Goal: Obtain resource: Obtain resource

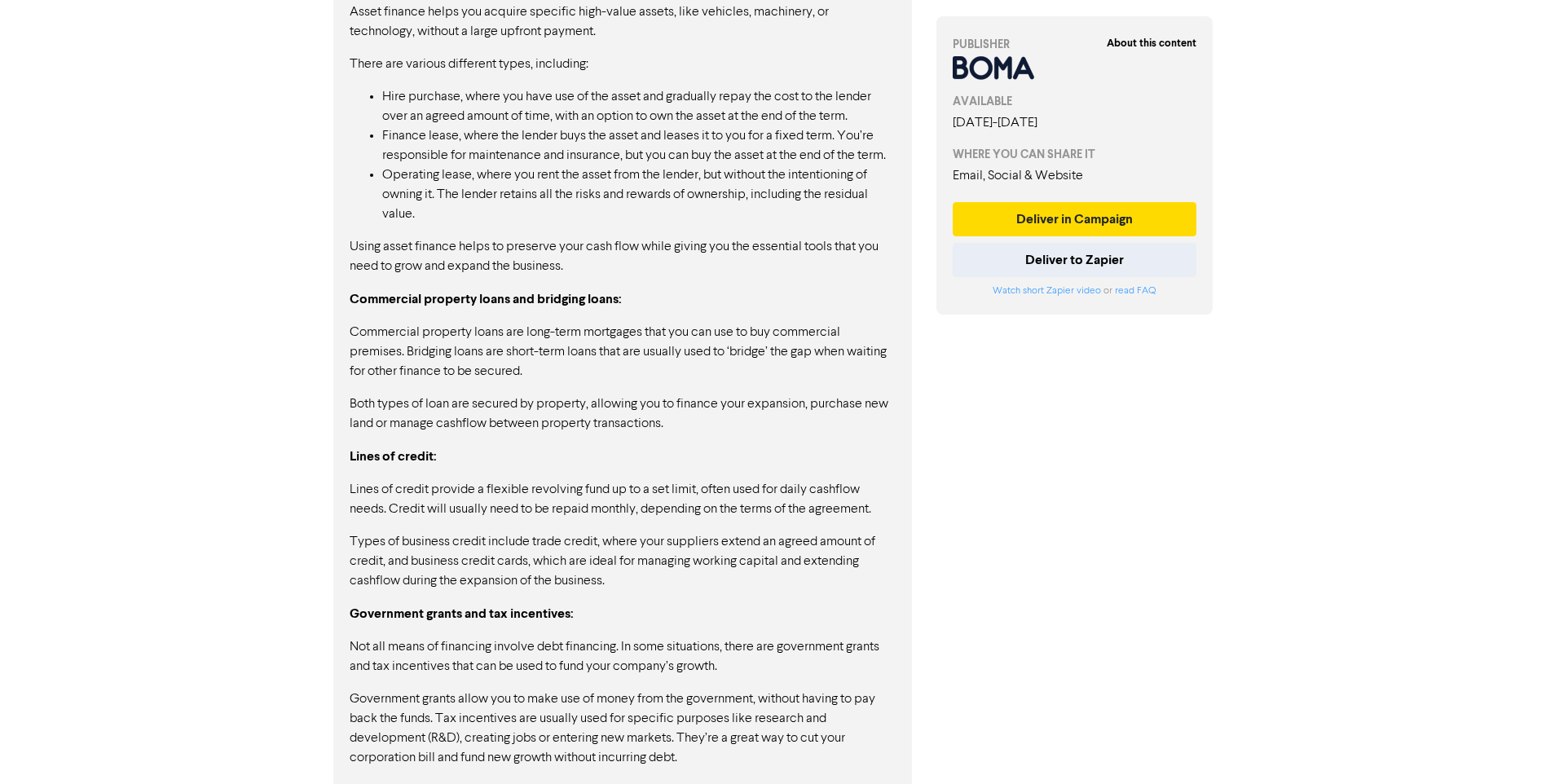
scroll to position [2146, 0]
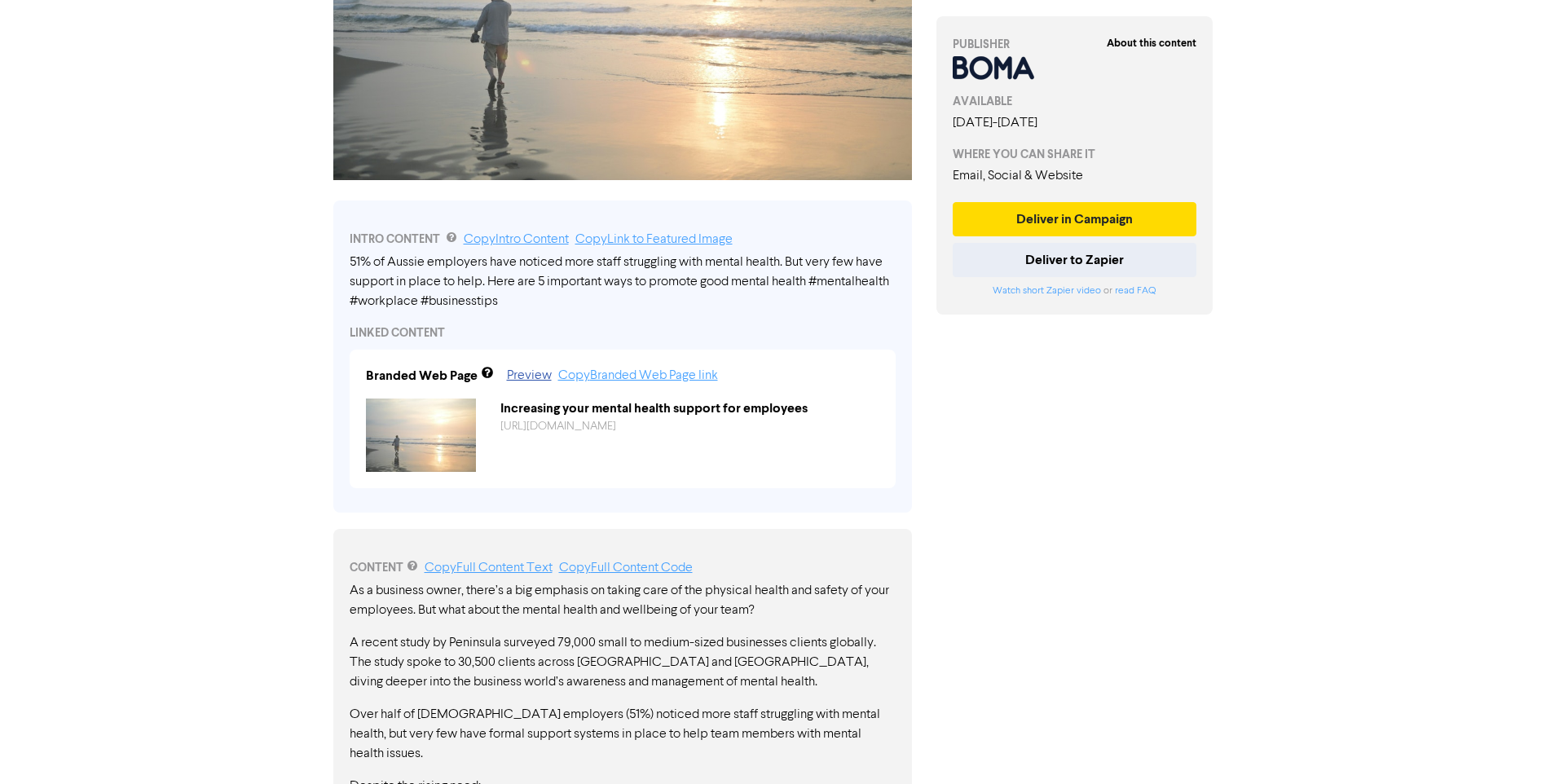
scroll to position [191, 0]
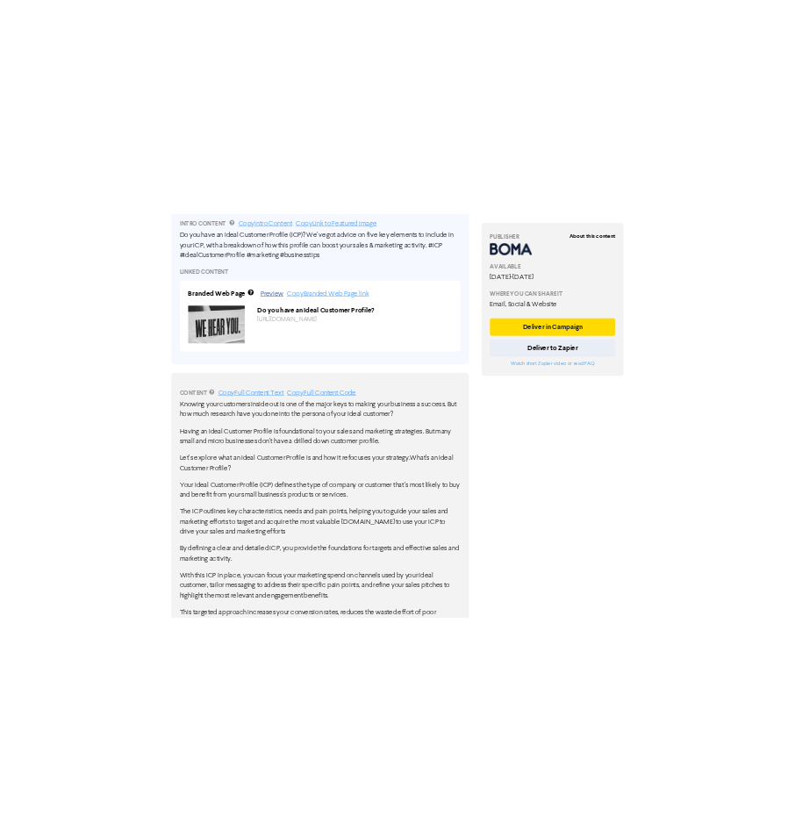
scroll to position [346, 0]
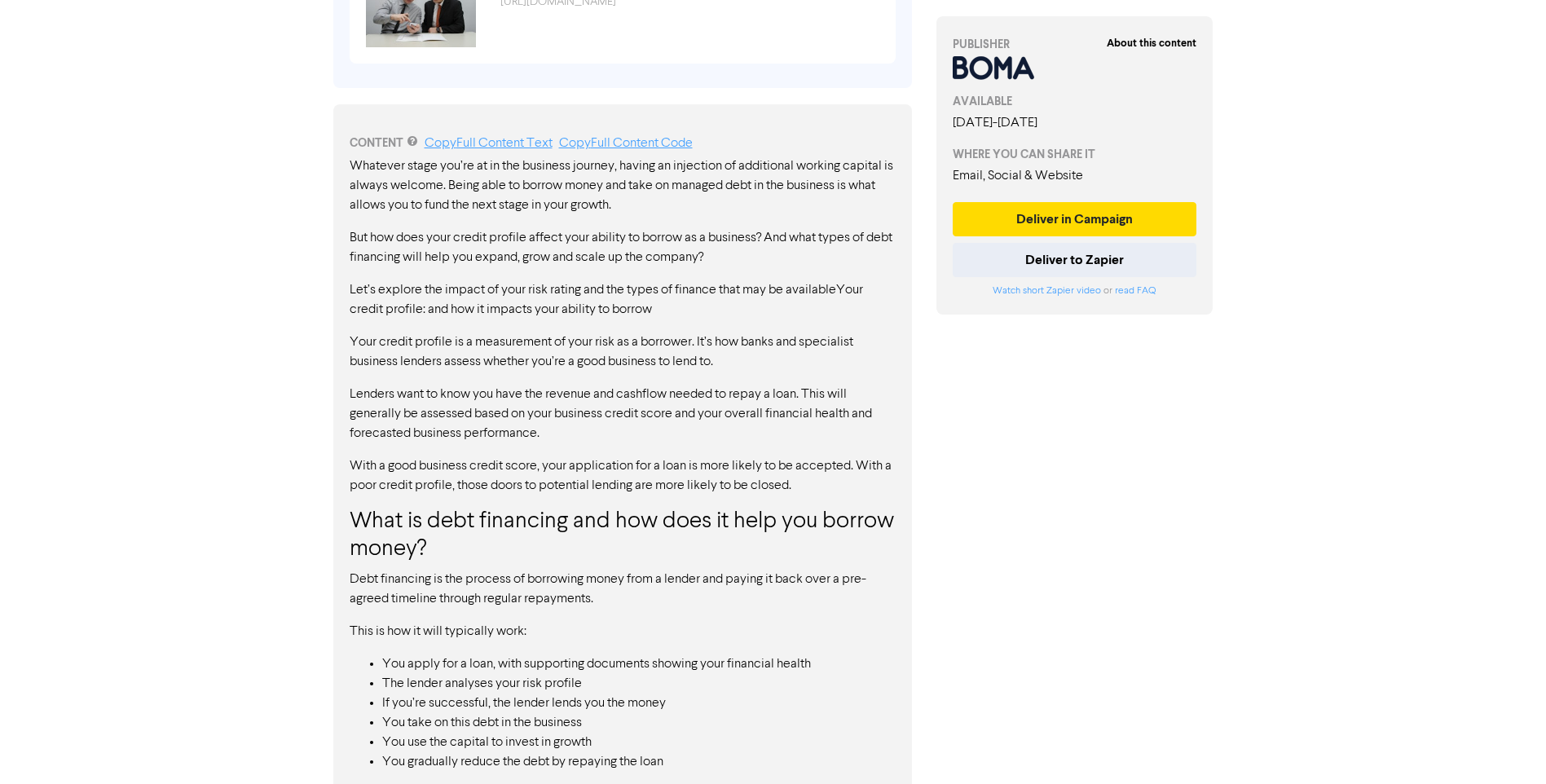
scroll to position [842, 0]
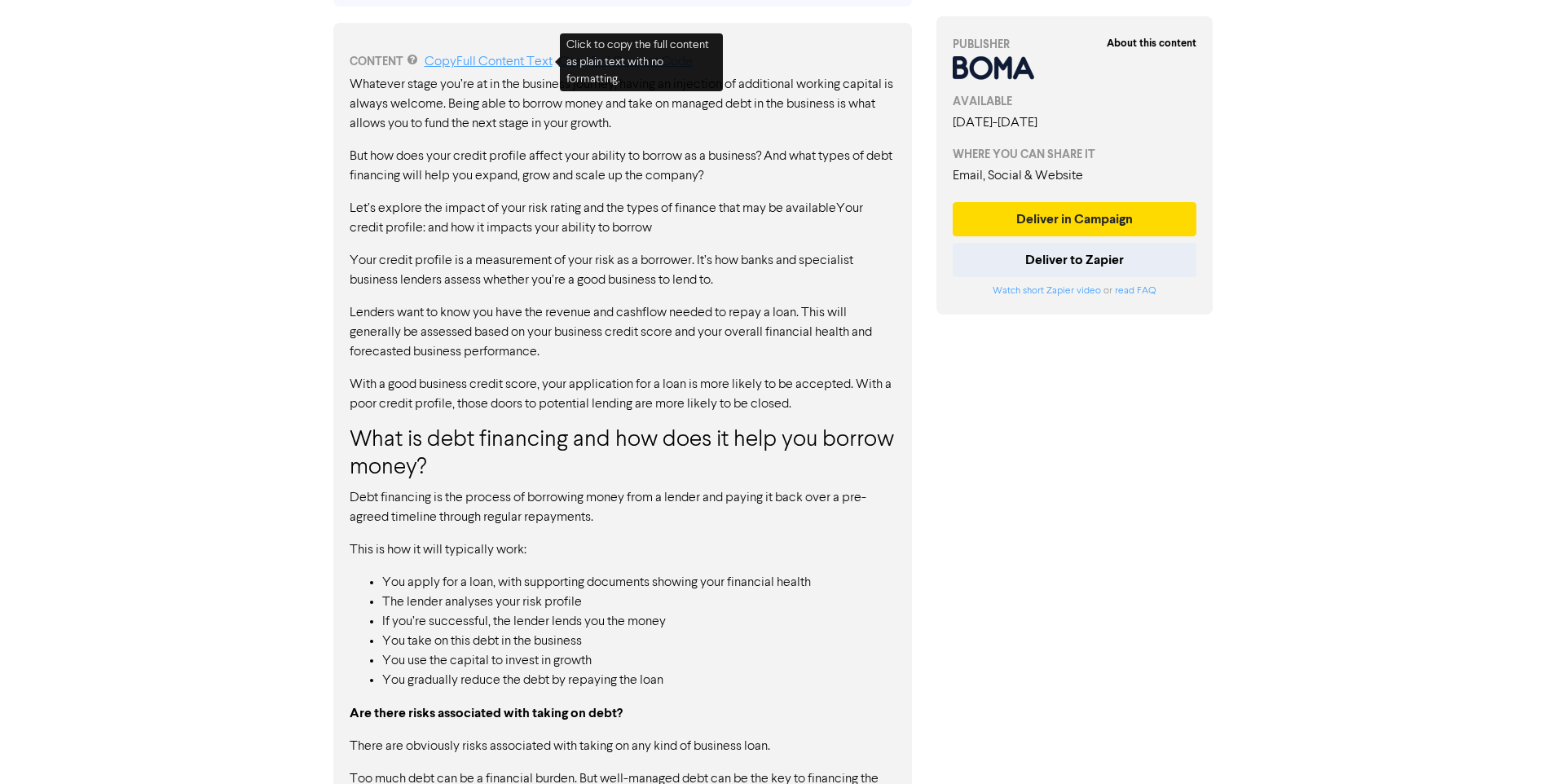
click at [498, 63] on link "Copy Full Content Text" at bounding box center [489, 62] width 128 height 13
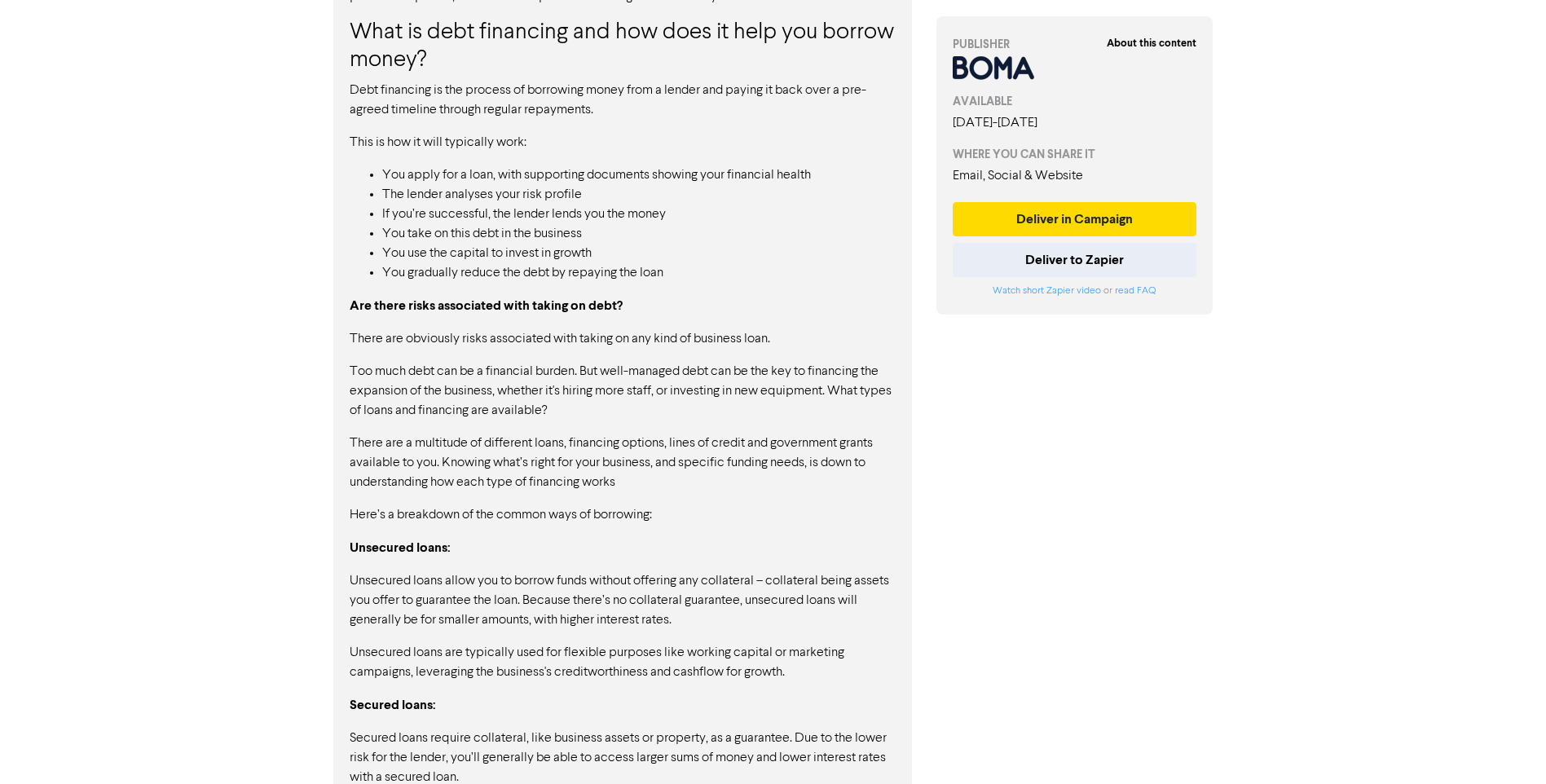
scroll to position [1330, 0]
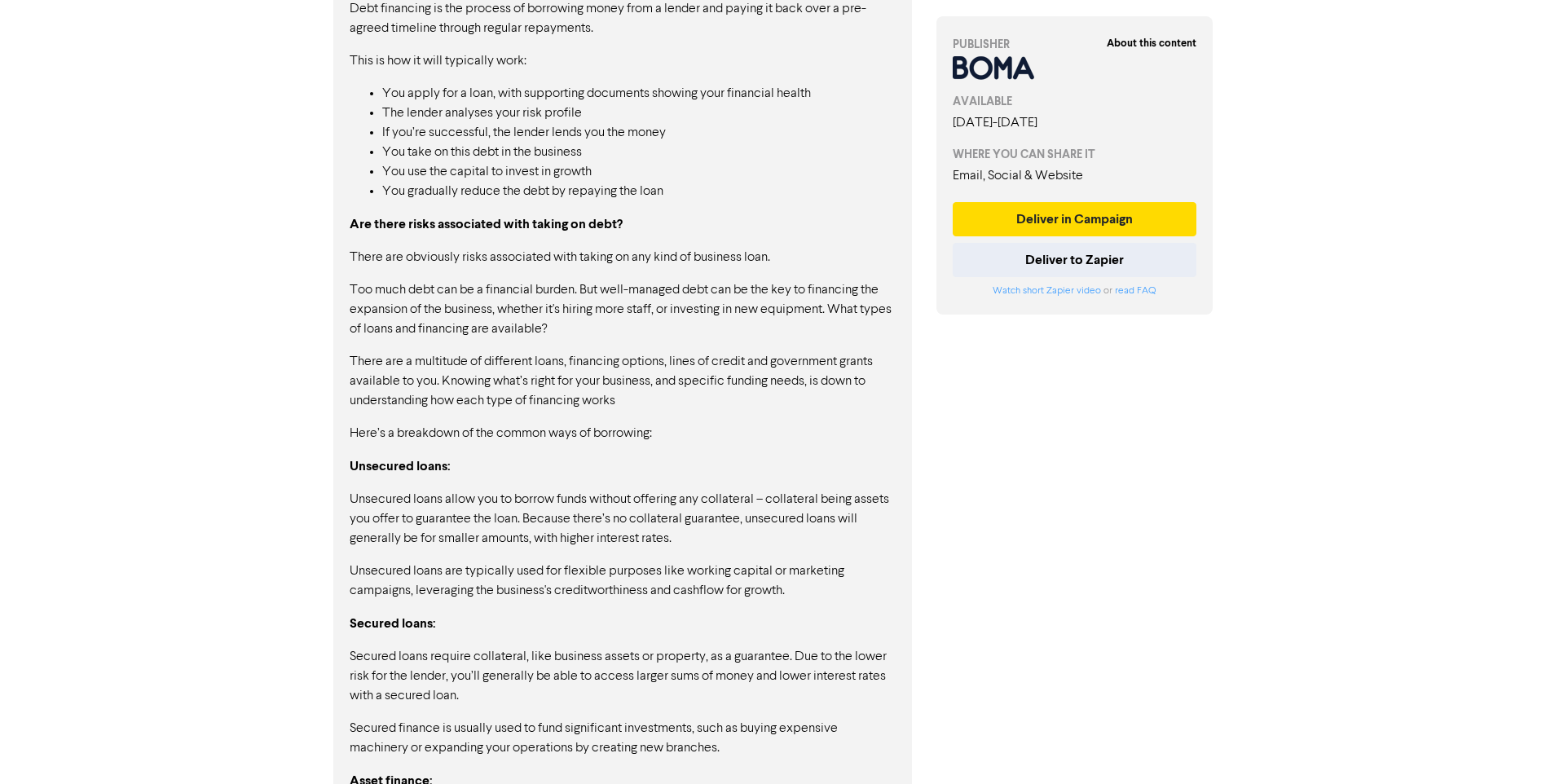
click at [703, 439] on p "Here’s a breakdown of the common ways of borrowing:" at bounding box center [622, 433] width 546 height 20
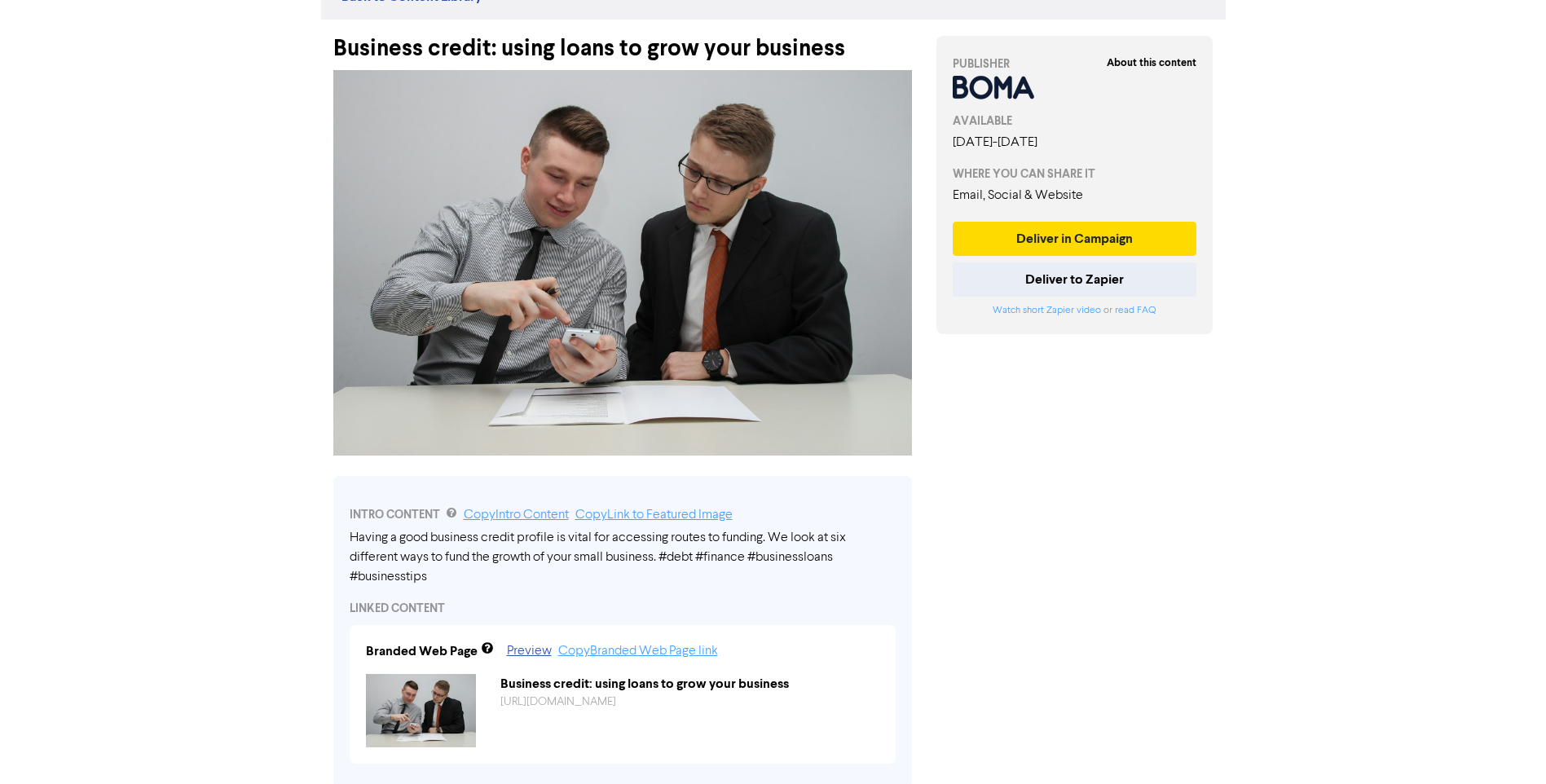
scroll to position [0, 0]
